Goal: Information Seeking & Learning: Learn about a topic

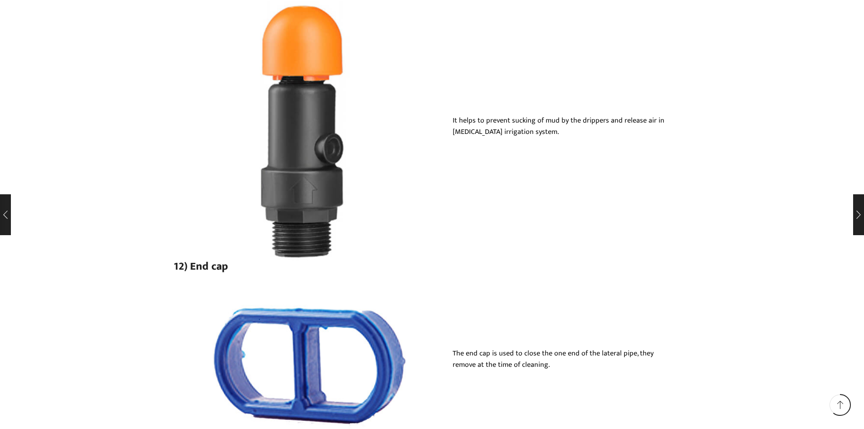
scroll to position [6019, 0]
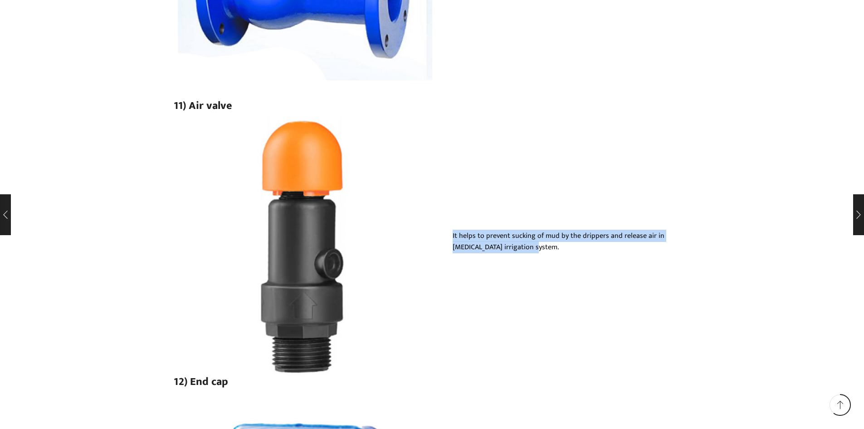
drag, startPoint x: 453, startPoint y: 235, endPoint x: 529, endPoint y: 255, distance: 78.8
click at [529, 255] on div "It helps to prevent sucking of mud by the drippers and release air in [MEDICAL_…" at bounding box center [561, 246] width 259 height 32
copy p "It helps to prevent sucking of mud by the drippers and release air in [MEDICAL_…"
click at [496, 234] on p "It helps to prevent sucking of mud by the drippers and release air in [MEDICAL_…" at bounding box center [561, 241] width 217 height 23
click at [518, 246] on p "It helps to prevent sucking of mud by the drippers and release air in [MEDICAL_…" at bounding box center [561, 241] width 217 height 23
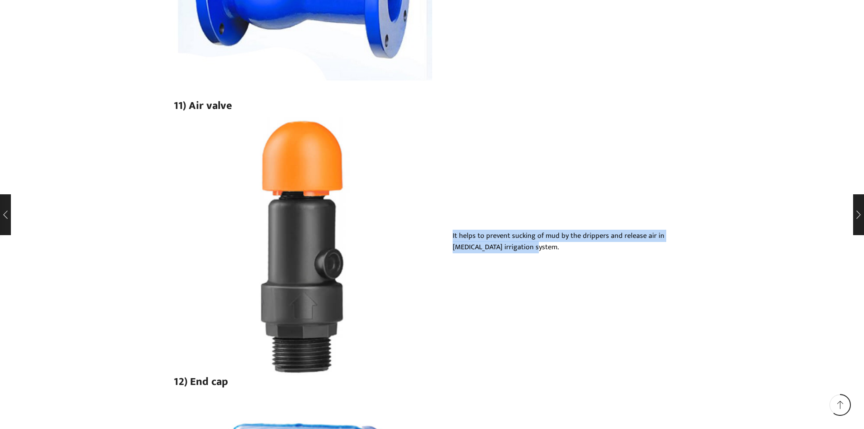
click at [518, 246] on p "It helps to prevent sucking of mud by the drippers and release air in [MEDICAL_…" at bounding box center [561, 241] width 217 height 23
click at [513, 230] on p "It helps to prevent sucking of mud by the drippers and release air in [MEDICAL_…" at bounding box center [561, 241] width 217 height 23
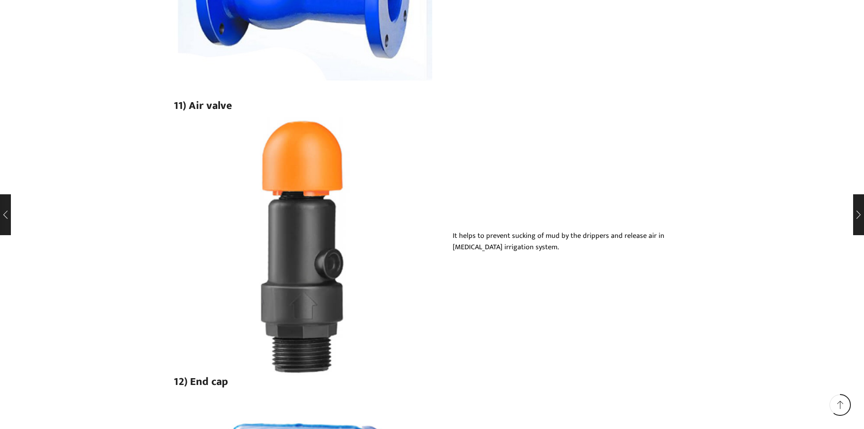
click at [609, 264] on div "It helps to prevent sucking of mud by the drippers and release air in [MEDICAL_…" at bounding box center [432, 246] width 517 height 259
click at [522, 245] on p "It helps to prevent sucking of mud by the drippers and release air in [MEDICAL_…" at bounding box center [561, 241] width 217 height 23
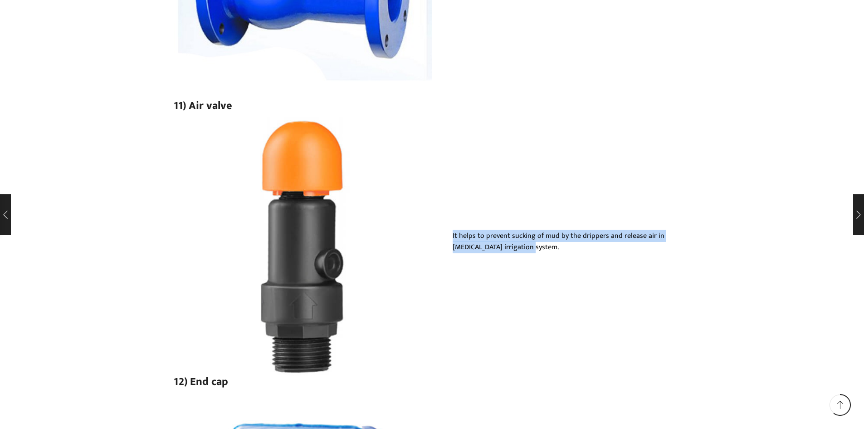
drag, startPoint x: 517, startPoint y: 245, endPoint x: 447, endPoint y: 230, distance: 72.0
click at [447, 230] on div "It helps to prevent sucking of mud by the drippers and release air in [MEDICAL_…" at bounding box center [561, 246] width 259 height 32
copy p "It helps to prevent sucking of mud by the drippers and release air in [MEDICAL_…"
